Goal: Transaction & Acquisition: Purchase product/service

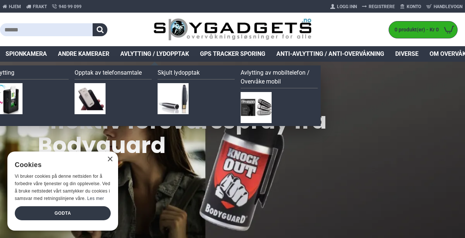
click at [154, 54] on span "Avlytting / Lydopptak" at bounding box center [154, 53] width 69 height 9
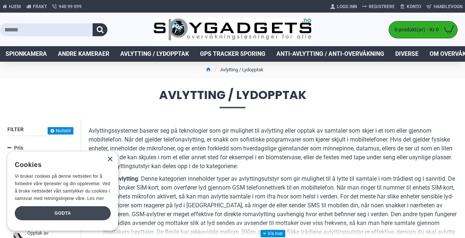
click at [53, 216] on div "Godta" at bounding box center [63, 213] width 96 height 14
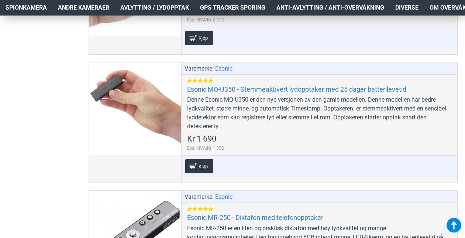
scroll to position [934, 0]
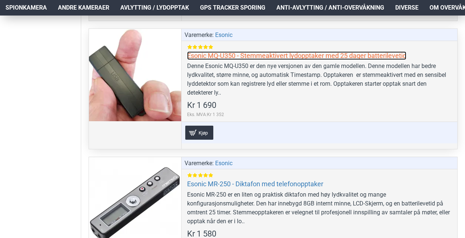
click at [299, 51] on link "Esonic MQ-U350 - Stemmeaktivert lydopptaker med 25 dager batterilevetid" at bounding box center [296, 55] width 219 height 8
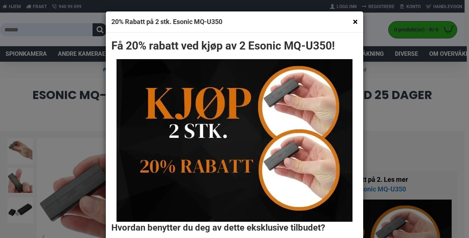
click at [353, 20] on button "×" at bounding box center [355, 21] width 5 height 9
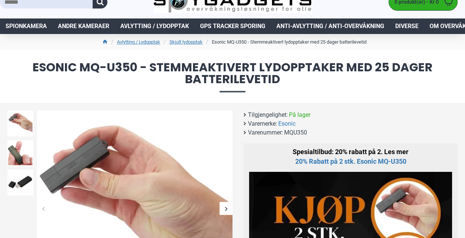
scroll to position [59, 0]
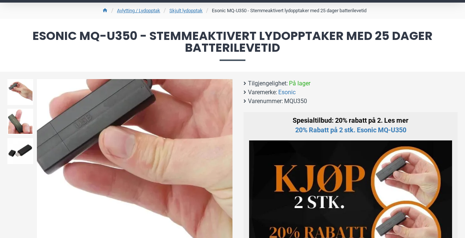
click at [58, 148] on img at bounding box center [135, 177] width 196 height 196
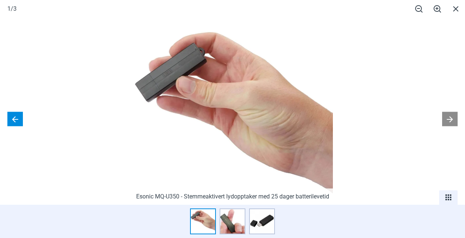
click at [12, 119] on button at bounding box center [15, 119] width 16 height 14
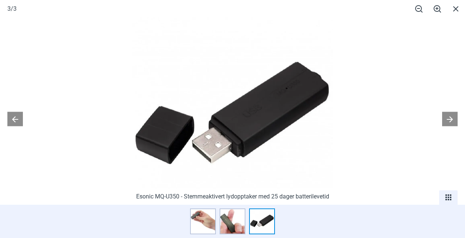
scroll to position [1363, 0]
